Goal: Task Accomplishment & Management: Manage account settings

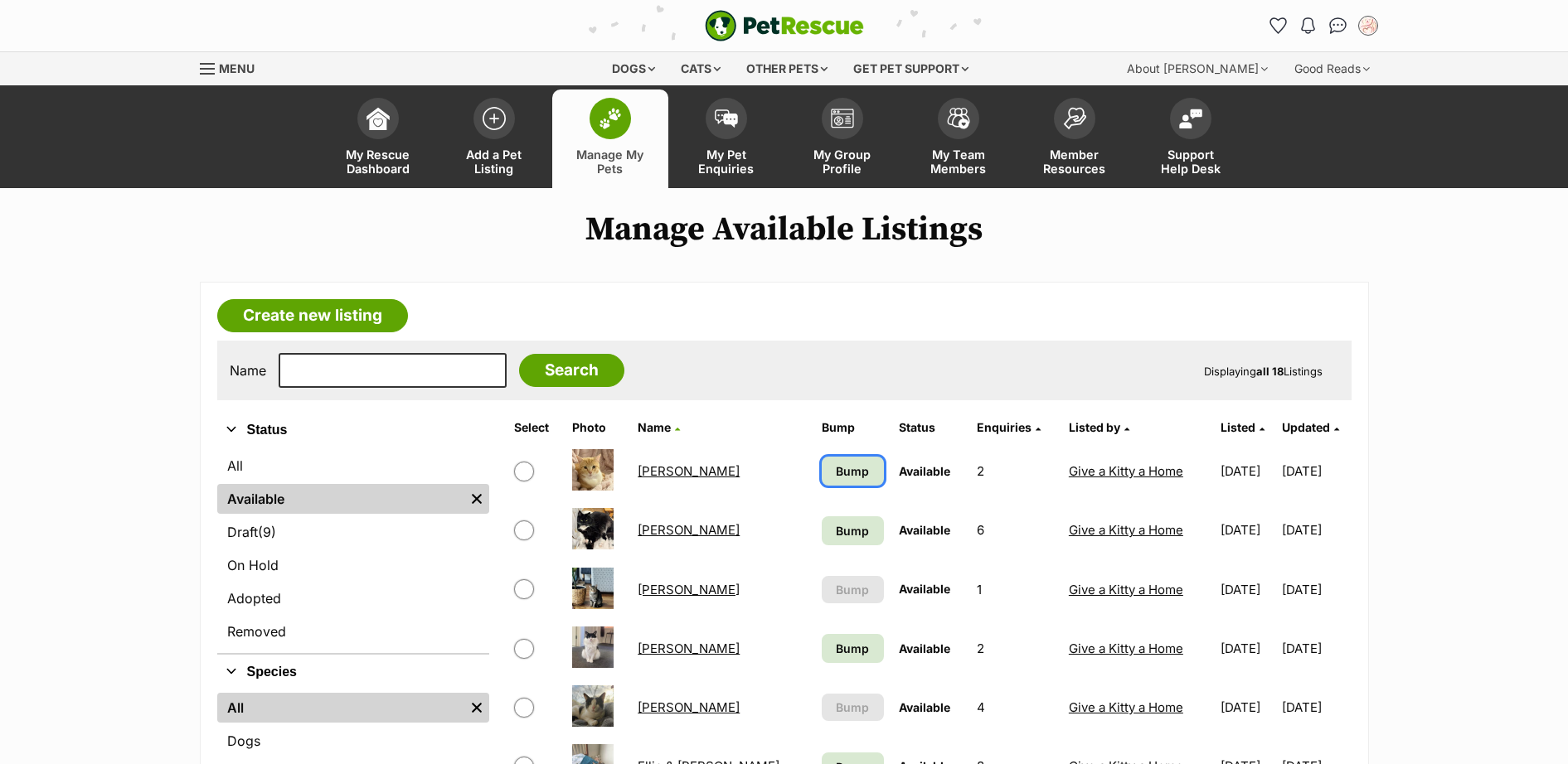
click at [821, 458] on link "Bump" at bounding box center [853, 471] width 63 height 29
click at [836, 530] on span "Bump" at bounding box center [852, 531] width 33 height 18
click at [821, 649] on link "Bump" at bounding box center [853, 649] width 63 height 29
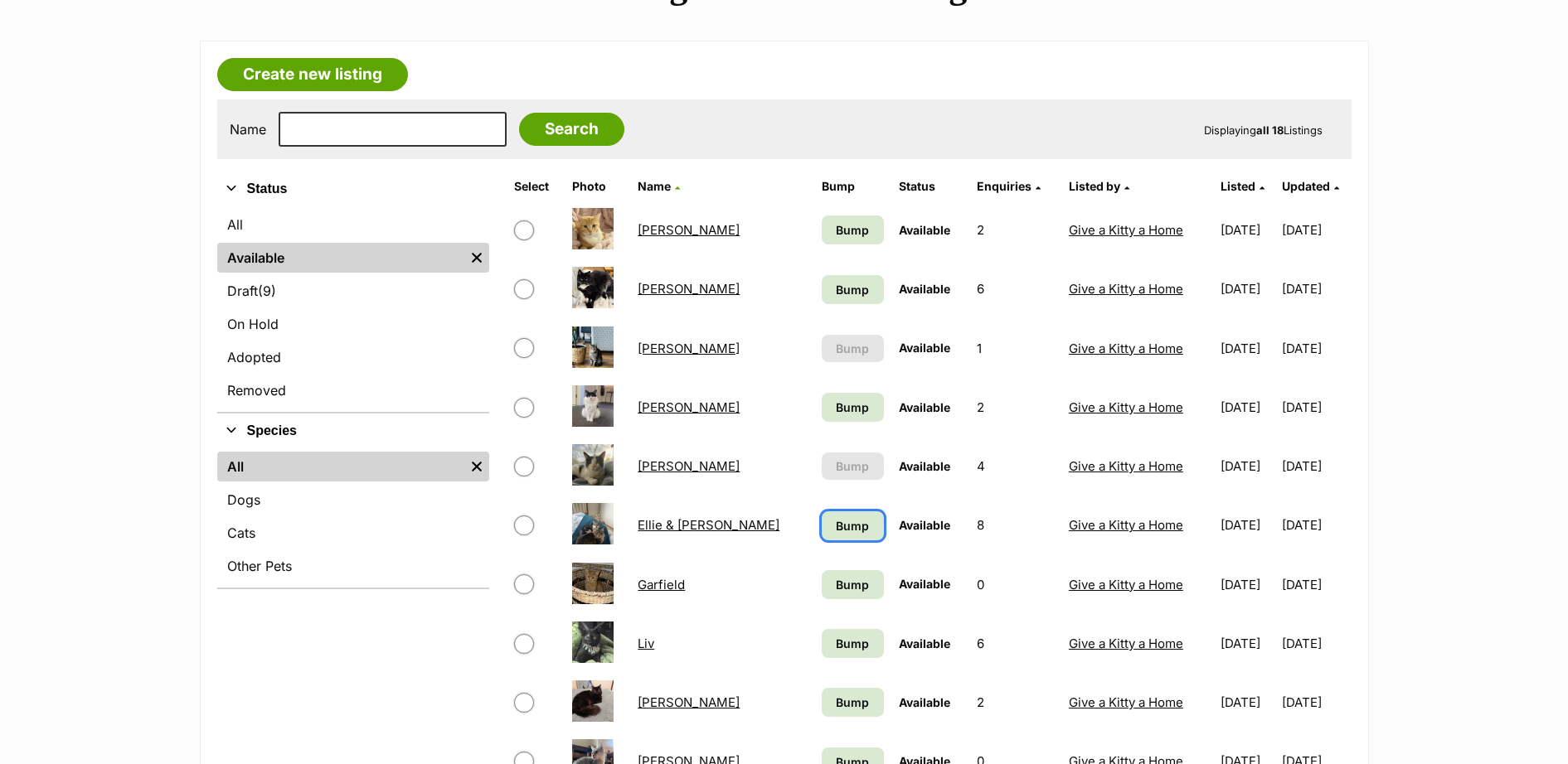
click at [821, 523] on link "Bump" at bounding box center [853, 526] width 63 height 29
click at [836, 580] on span "Bump" at bounding box center [852, 585] width 33 height 18
click at [836, 652] on span "Bump" at bounding box center [852, 644] width 33 height 18
click at [821, 706] on link "Bump" at bounding box center [853, 703] width 63 height 29
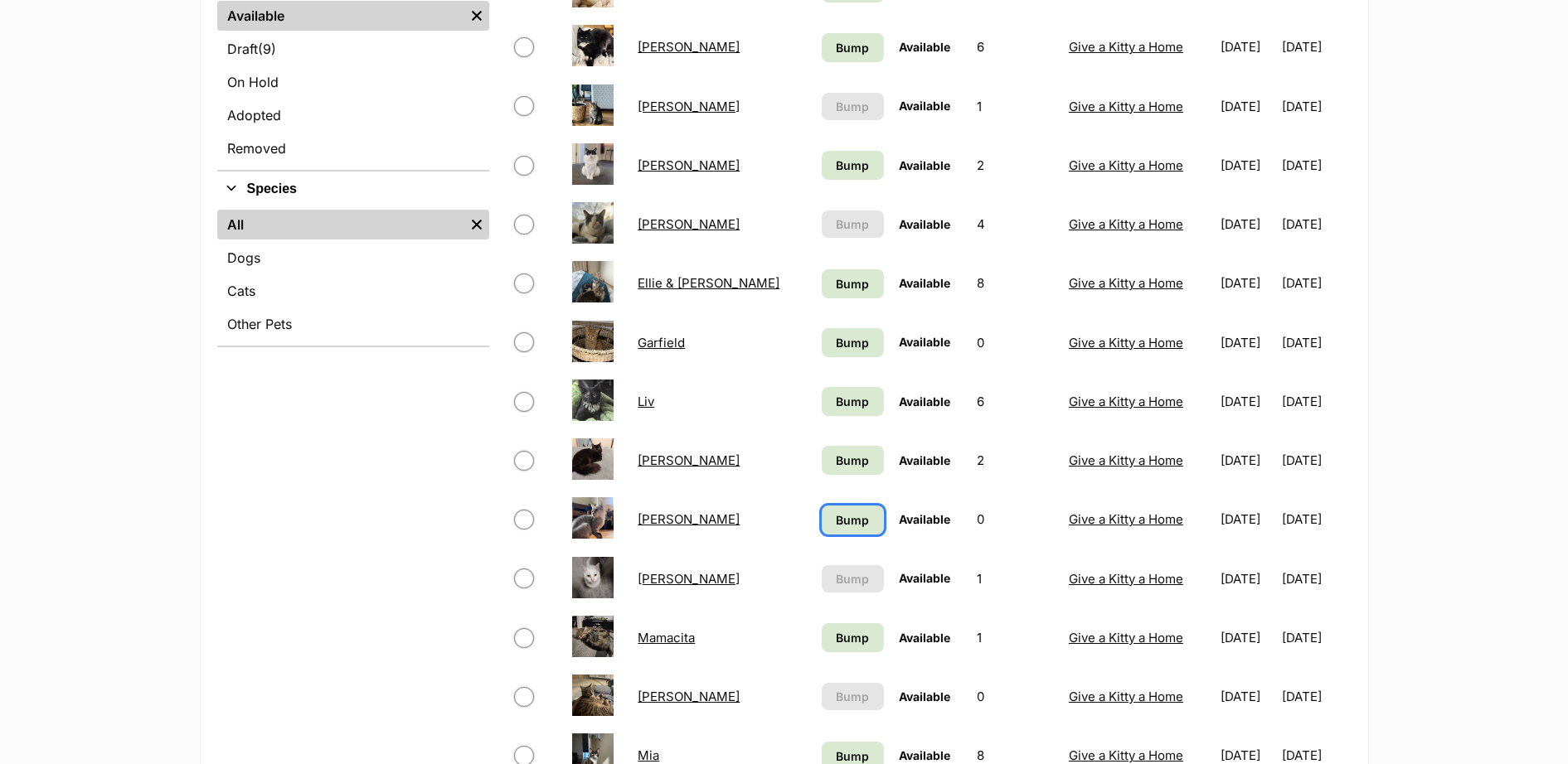
click at [836, 523] on span "Bump" at bounding box center [852, 520] width 33 height 18
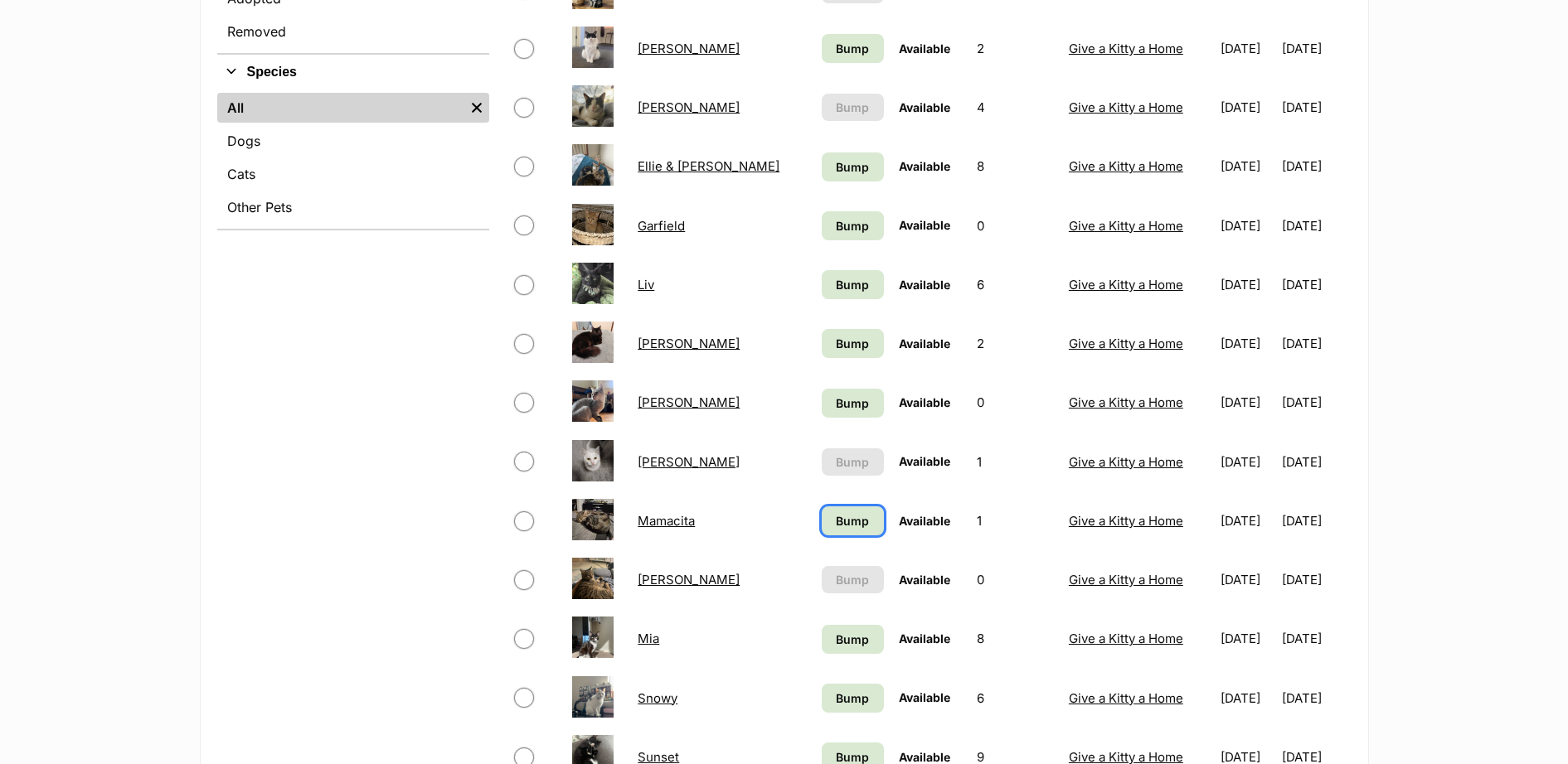
scroll to position [966, 0]
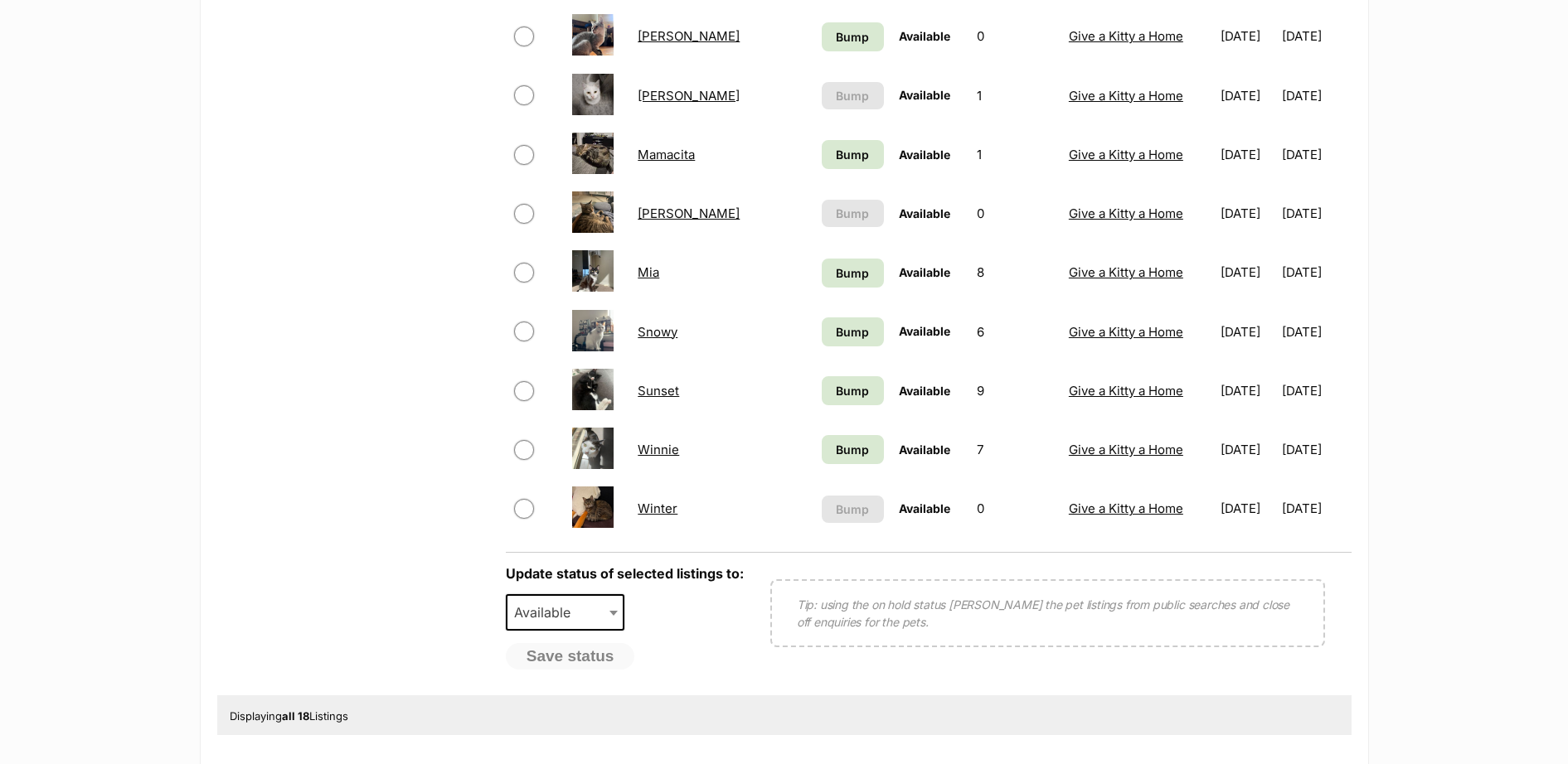
click at [815, 472] on td "Bump" at bounding box center [853, 450] width 77 height 57
click at [836, 457] on span "Bump" at bounding box center [852, 449] width 33 height 18
click at [836, 384] on span "Bump" at bounding box center [852, 391] width 33 height 18
click at [836, 330] on span "Bump" at bounding box center [852, 332] width 33 height 18
click at [836, 279] on span "Bump" at bounding box center [852, 273] width 33 height 18
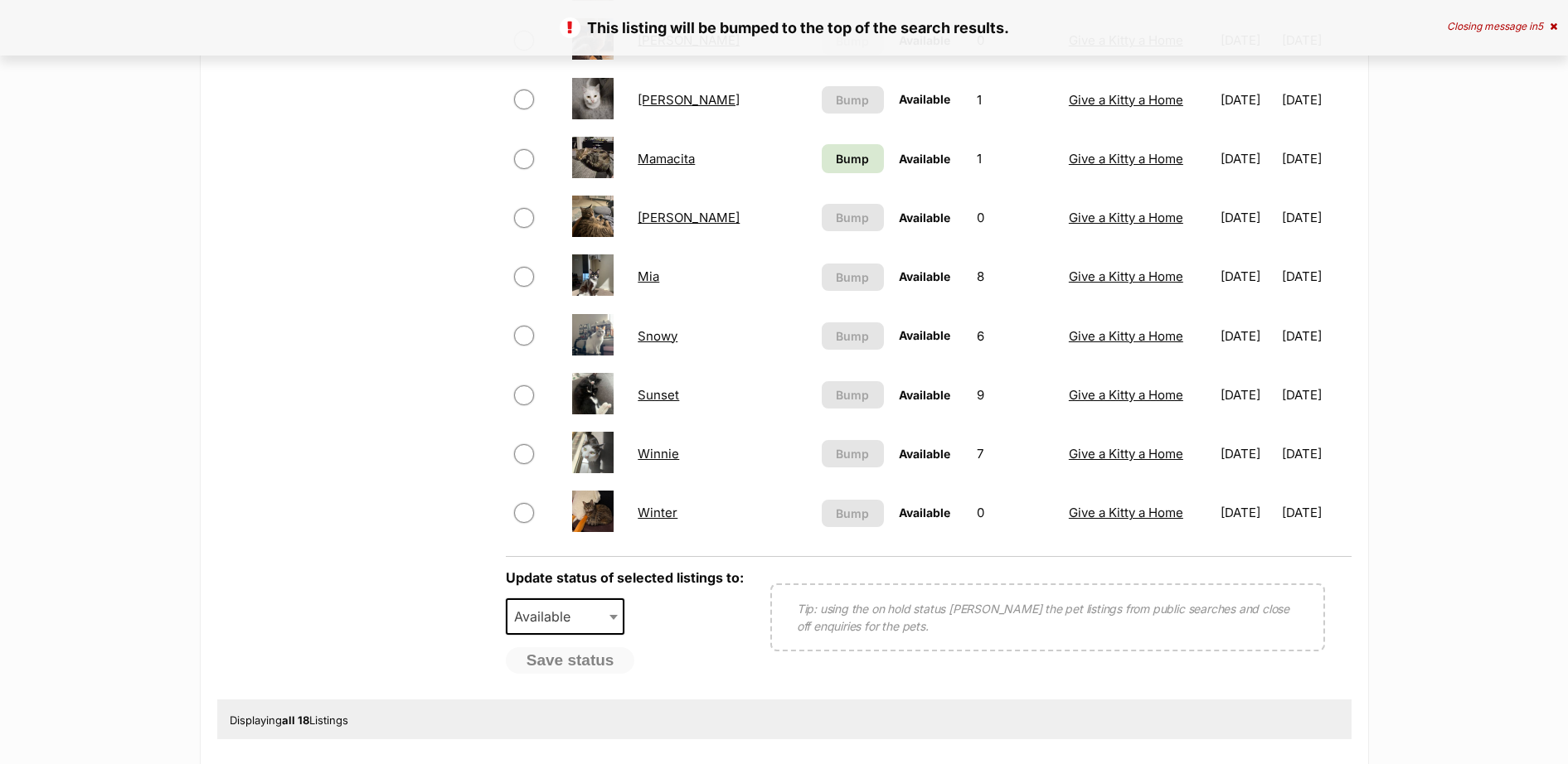
scroll to position [966, 0]
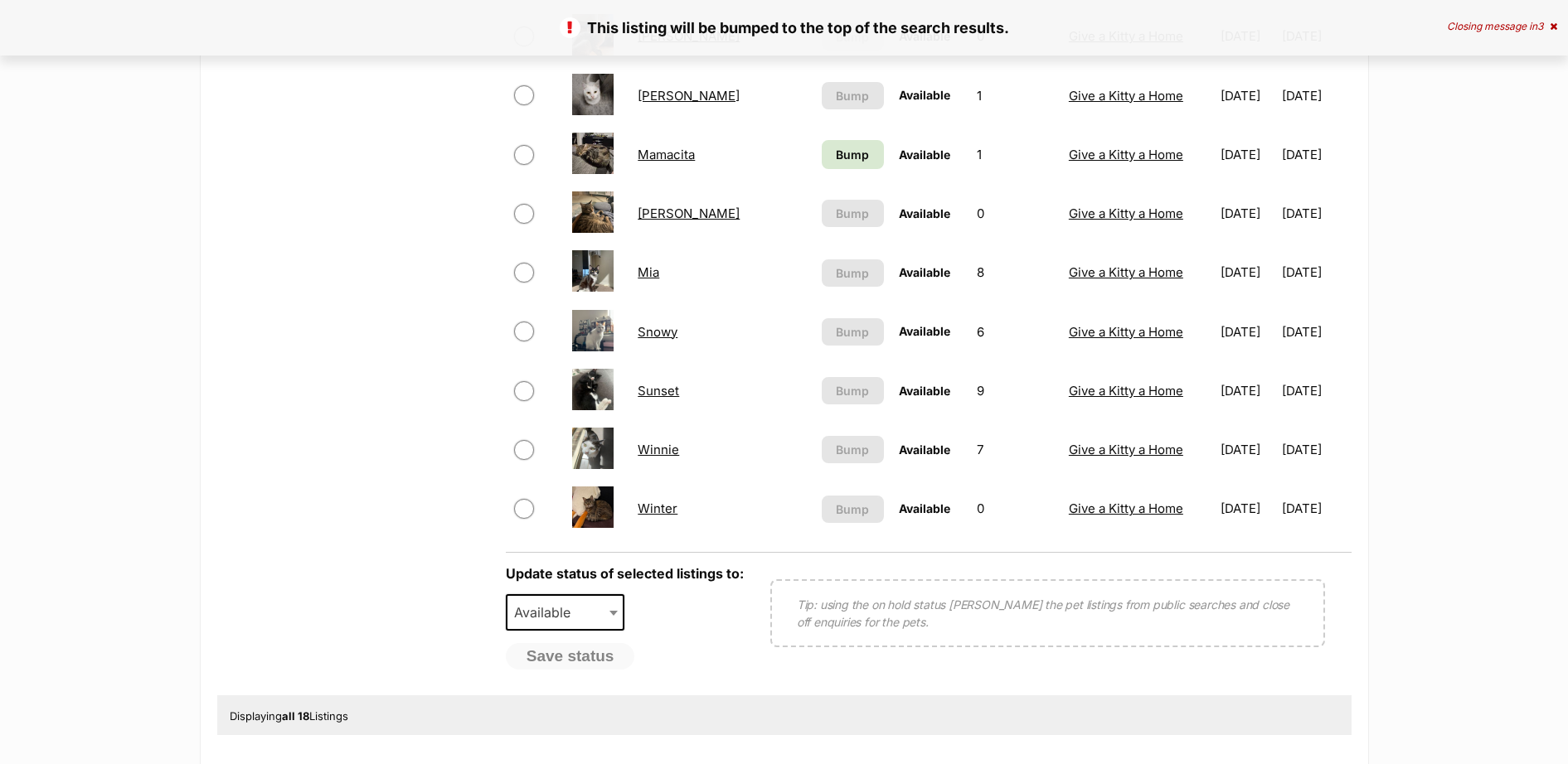
click at [829, 161] on td "Bump" at bounding box center [853, 155] width 77 height 57
click at [821, 158] on link "Bump" at bounding box center [853, 154] width 63 height 29
